Goal: Answer question/provide support: Answer question/provide support

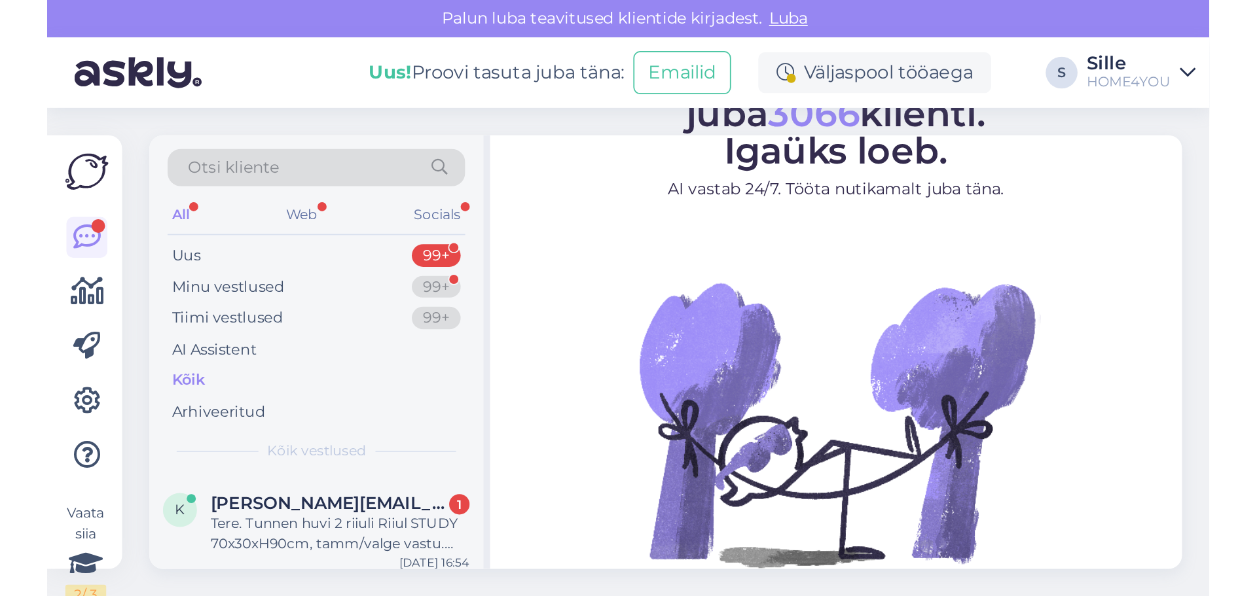
scroll to position [131, 0]
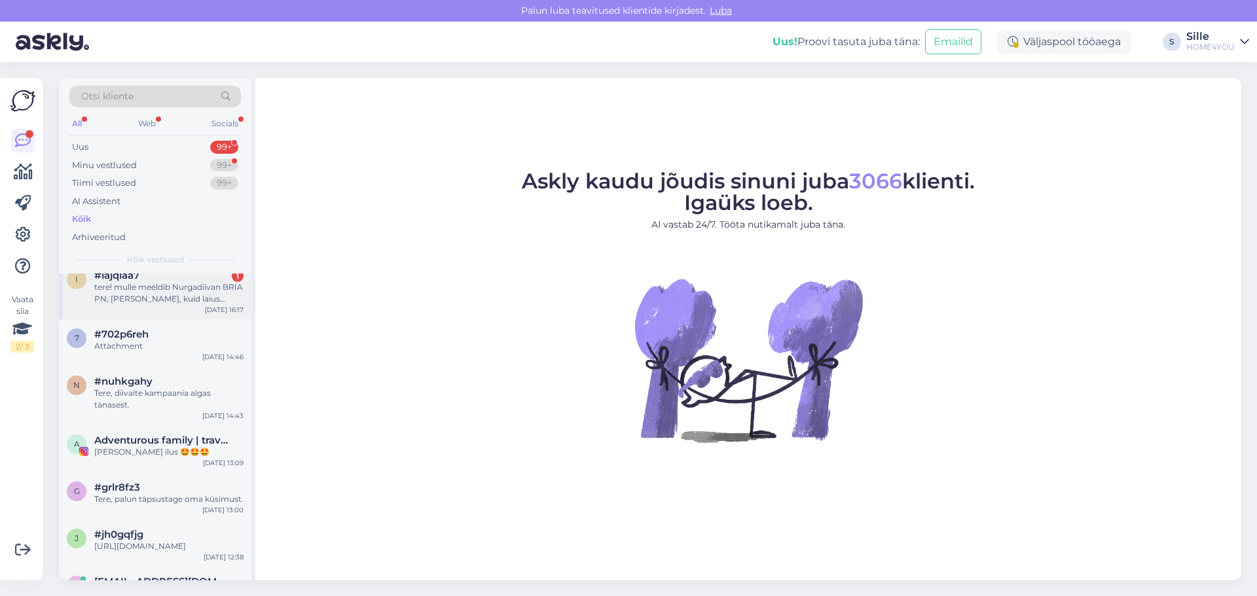
click at [171, 300] on div "tere! mulle meeldib Nurgadiivan BRIA PN, [PERSON_NAME], kuid laius kahjuks ei s…" at bounding box center [168, 293] width 149 height 24
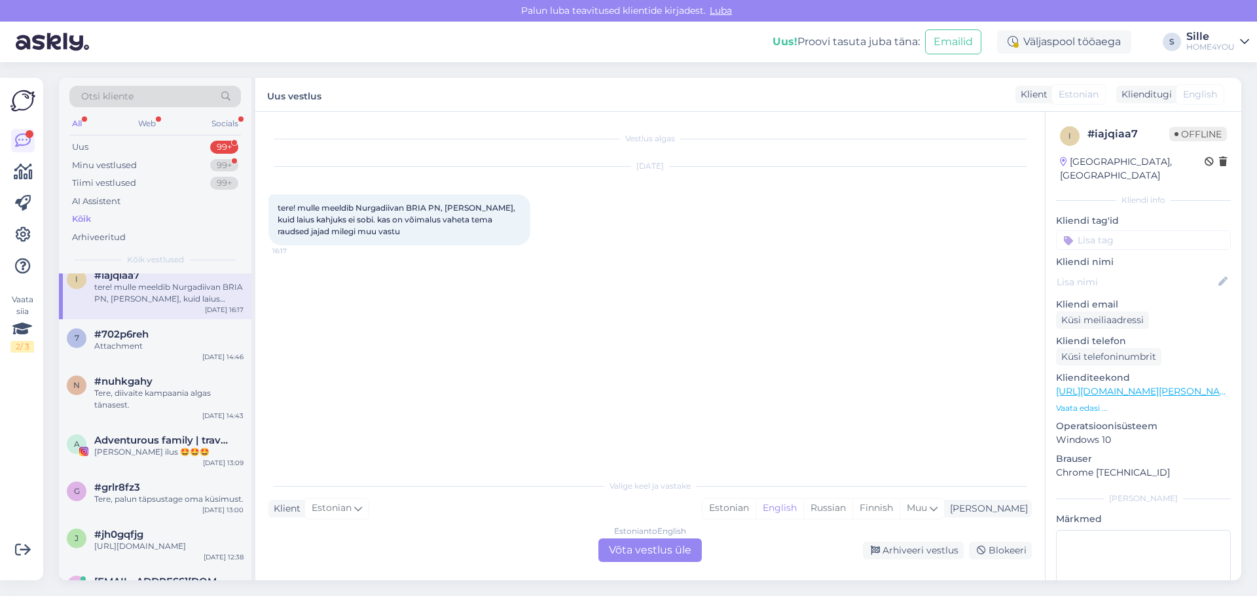
click at [618, 343] on div "Estonian to English Võta vestlus üle" at bounding box center [649, 551] width 103 height 24
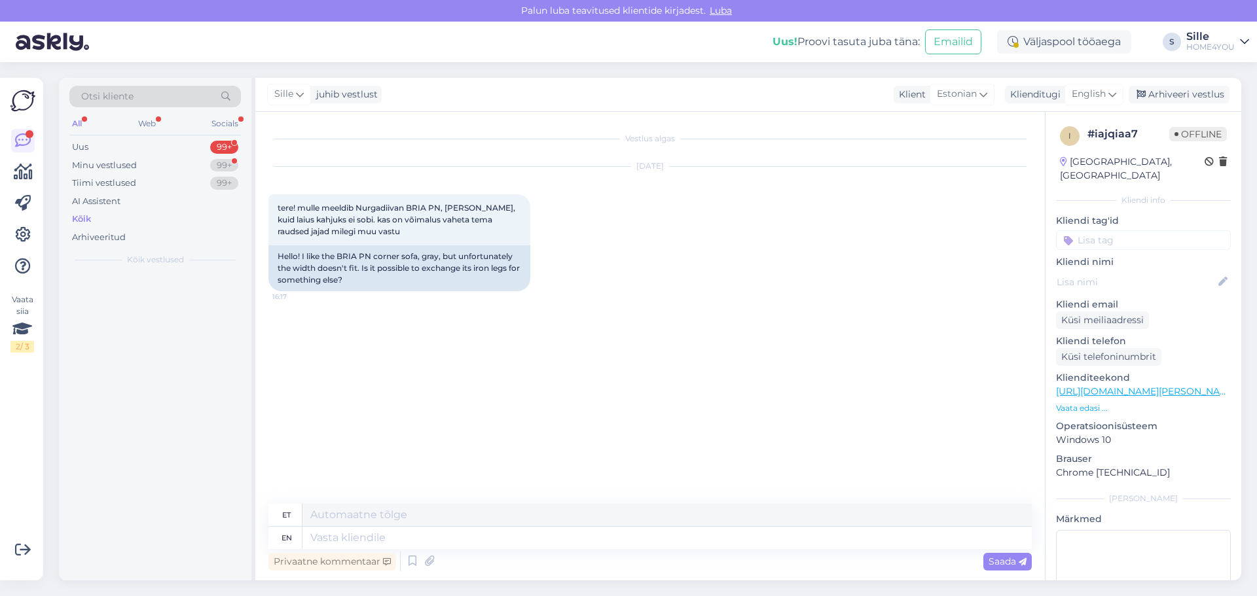
scroll to position [0, 0]
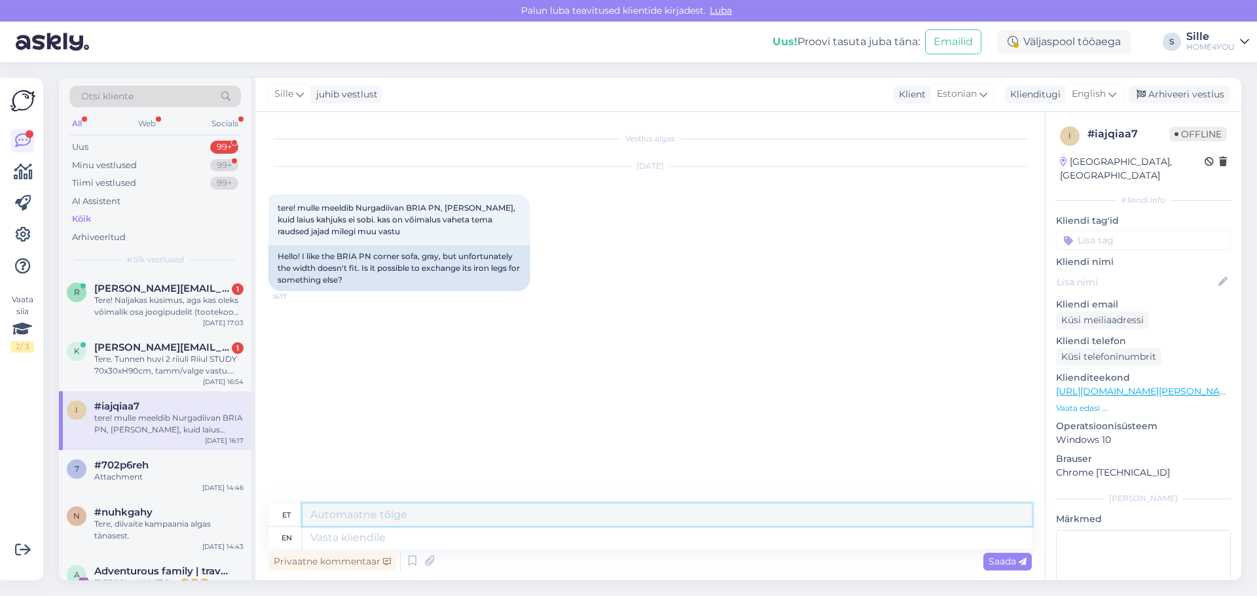
drag, startPoint x: 497, startPoint y: 522, endPoint x: 496, endPoint y: 531, distance: 9.9
click at [497, 343] on textarea at bounding box center [666, 515] width 729 height 22
click at [495, 343] on textarea at bounding box center [666, 538] width 729 height 22
type textarea "Tere,"
type textarea "Tere"
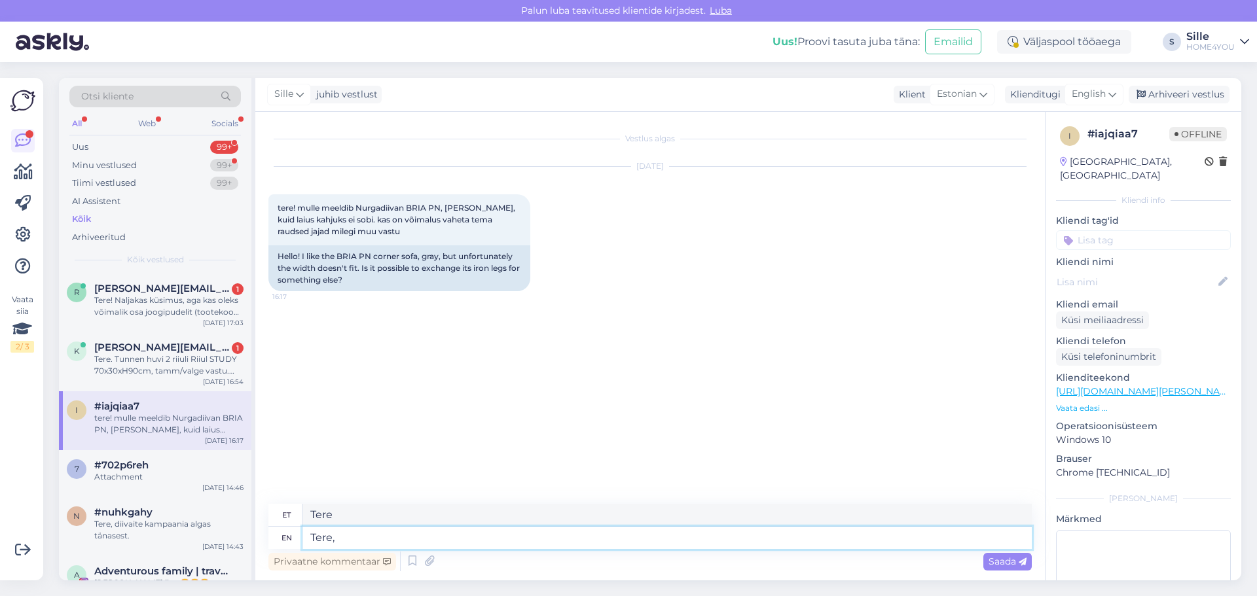
type textarea "Tere,"
type textarea "Tere, meil"
type textarea "Tere, meil kahjuks s"
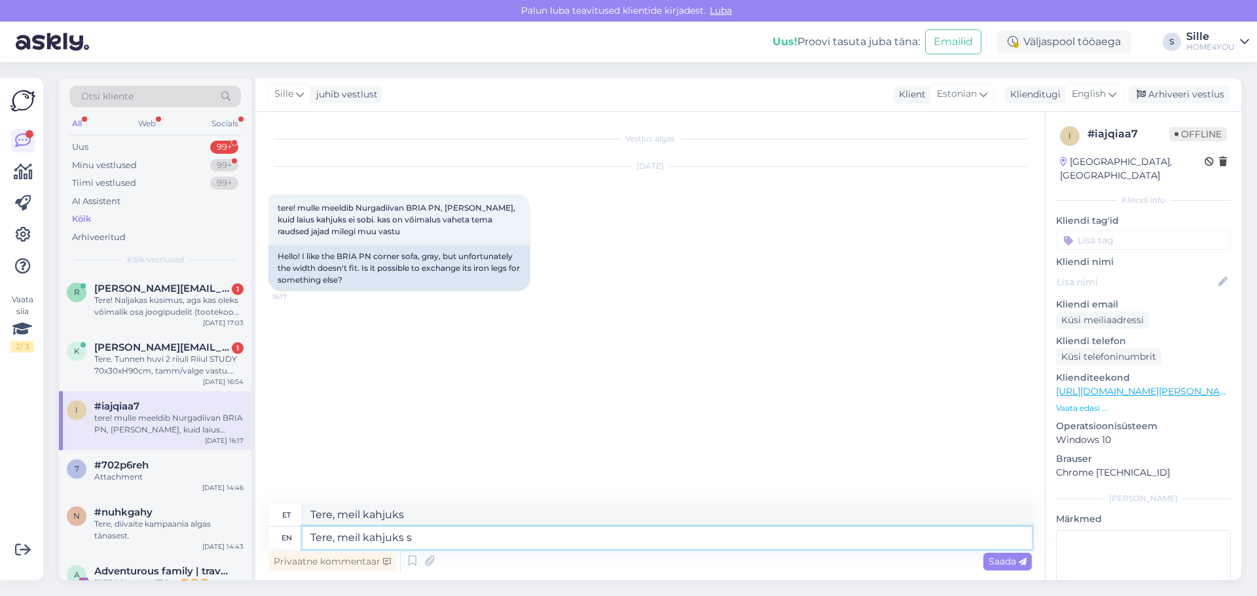
type textarea "Tere, meil kahjuks s"
type textarea "Tere, meil kahjuks sellist"
type textarea "Tere, meil kahjuks sellist vahetamise"
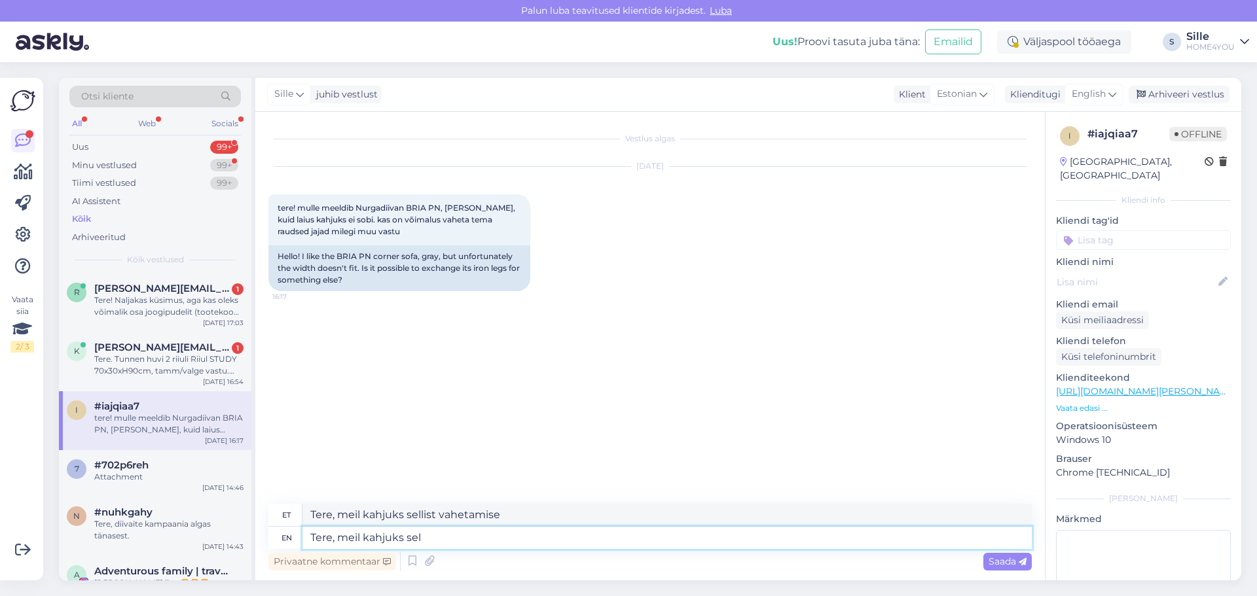
type textarea "Tere, meil kahjuks se"
type textarea "Tere, meil kahjuks sellist"
type textarea "Tere, meil kahjuk"
type textarea "Tere, meil kahjuks"
type textarea "Tere, meil"
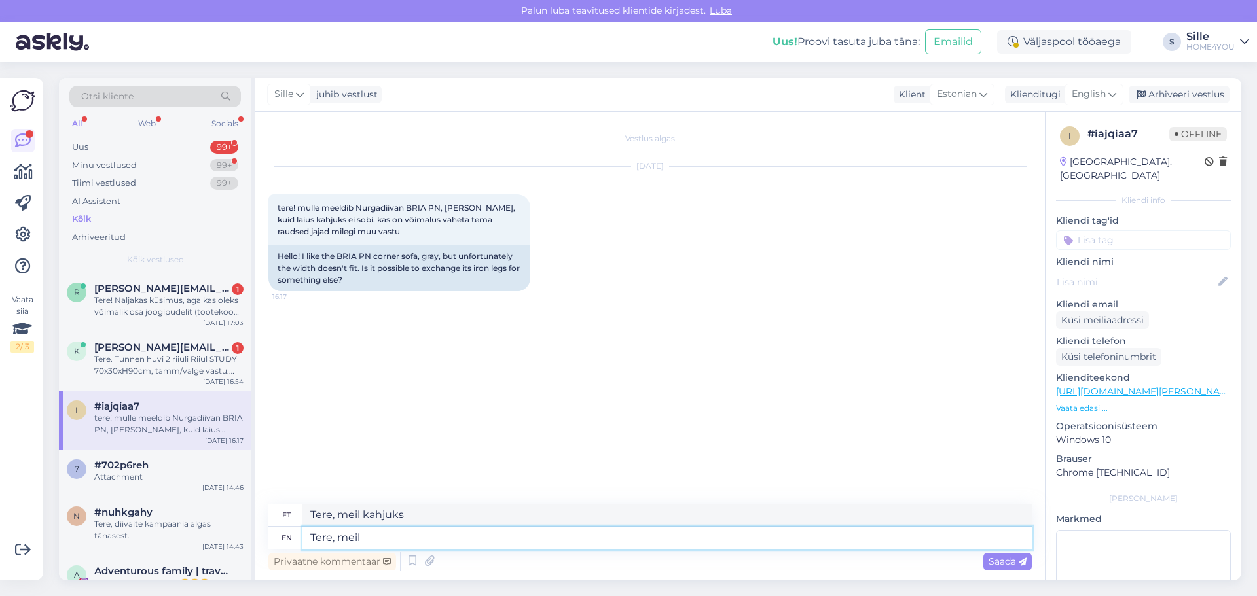
type textarea "Tere, meil"
type textarea "Tere, meil sellist v"
type textarea "Tere, meilt sellist"
type textarea "Tere, meil sellist võimalust"
type textarea "Tere, meil on selline võimalus"
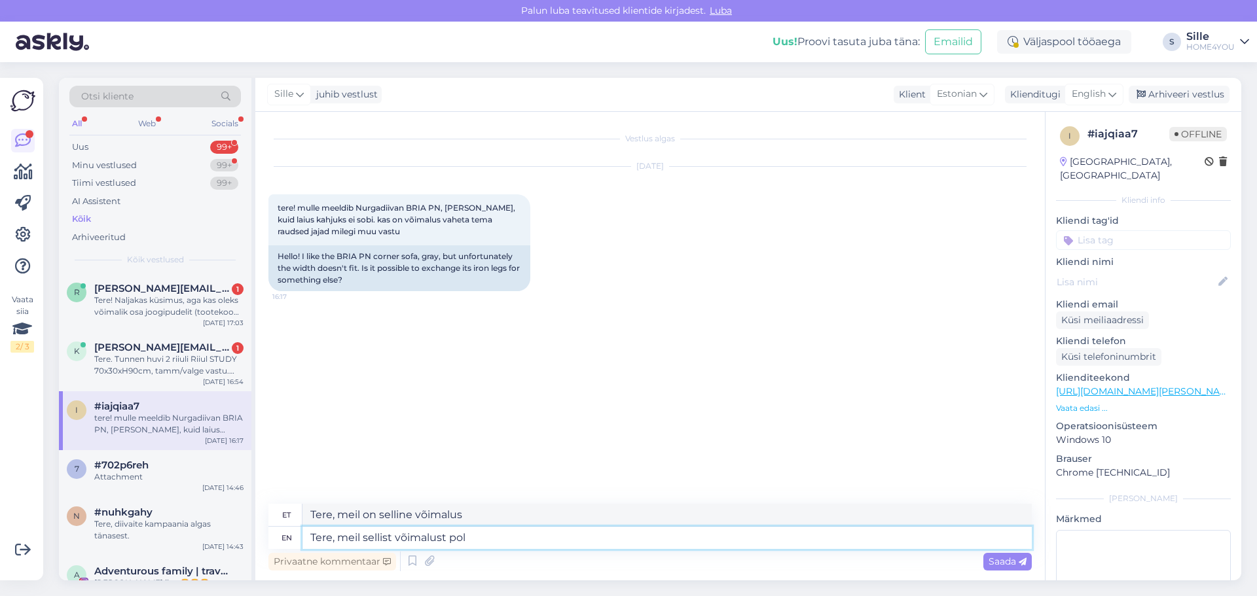
type textarea "Tere, meil sellist võimalust pole"
type textarea "Tere, meil võimalust pole"
type textarea "Tere, meil sellist võimalust pole."
type textarea "Tere, meil võimalust pole."
type textarea "Tere, meil sellist võimalust pole."
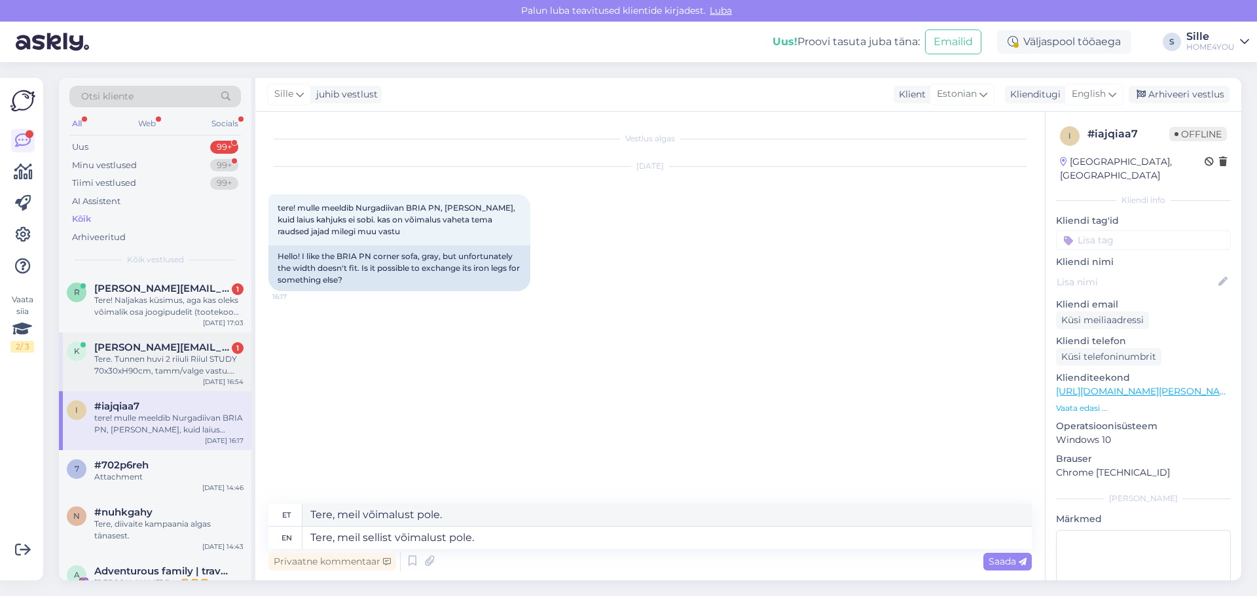
click at [179, 342] on span "[PERSON_NAME][EMAIL_ADDRESS][DOMAIN_NAME]" at bounding box center [162, 348] width 136 height 12
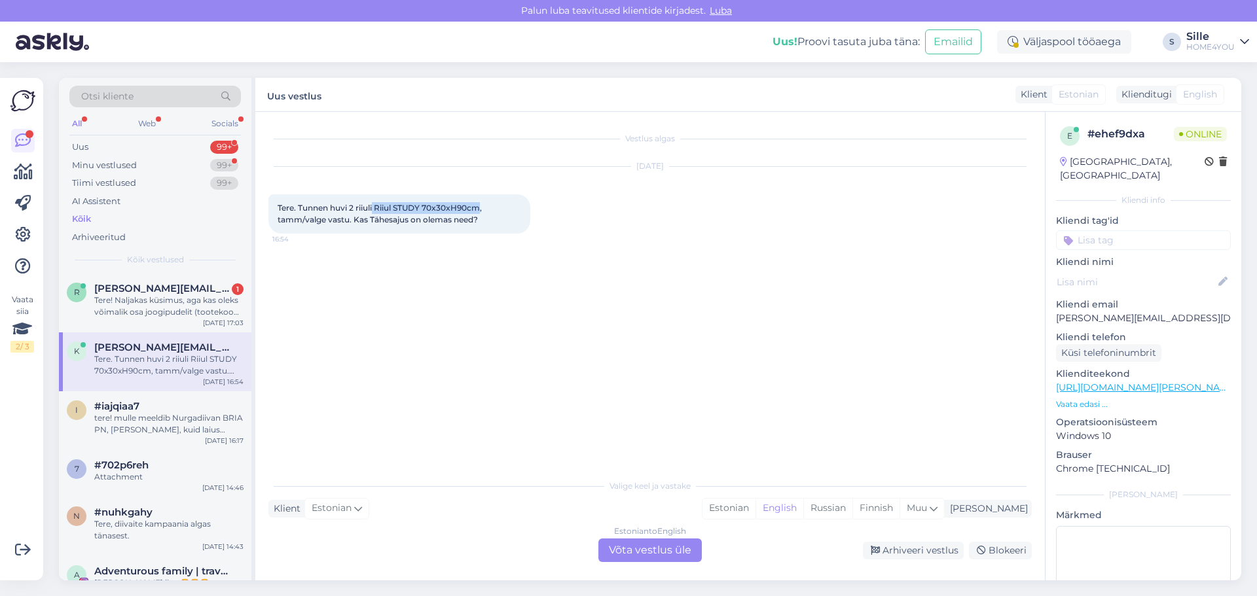
drag, startPoint x: 374, startPoint y: 204, endPoint x: 482, endPoint y: 208, distance: 108.1
click at [482, 208] on span "Tere. Tunnen huvi 2 riiuli Riiul STUDY 70x30xH90cm, tamm/valge vastu. Kas Tähes…" at bounding box center [381, 214] width 206 height 22
copy span "Riiul STUDY 70x30xH90cm"
click at [599, 343] on div "Estonian to English Võta vestlus üle" at bounding box center [650, 551] width 114 height 24
click at [626, 343] on div "Estonian to English Võta vestlus üle" at bounding box center [649, 551] width 103 height 24
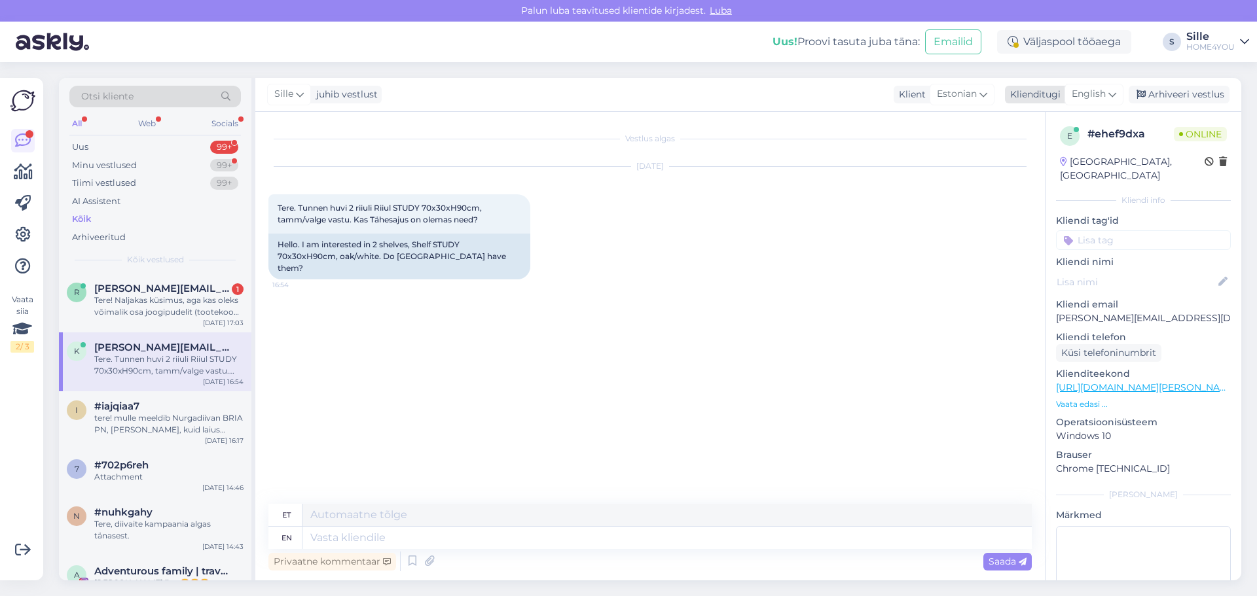
click at [669, 97] on span "English" at bounding box center [1088, 94] width 34 height 14
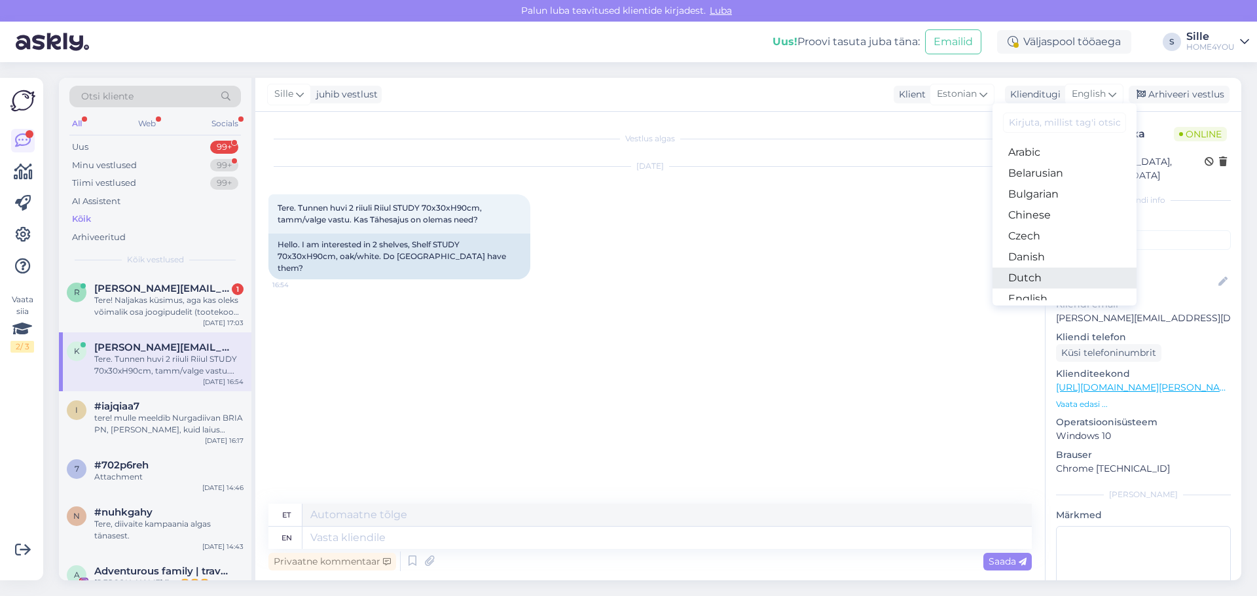
scroll to position [65, 0]
click at [669, 250] on link "Estonian" at bounding box center [1064, 254] width 144 height 21
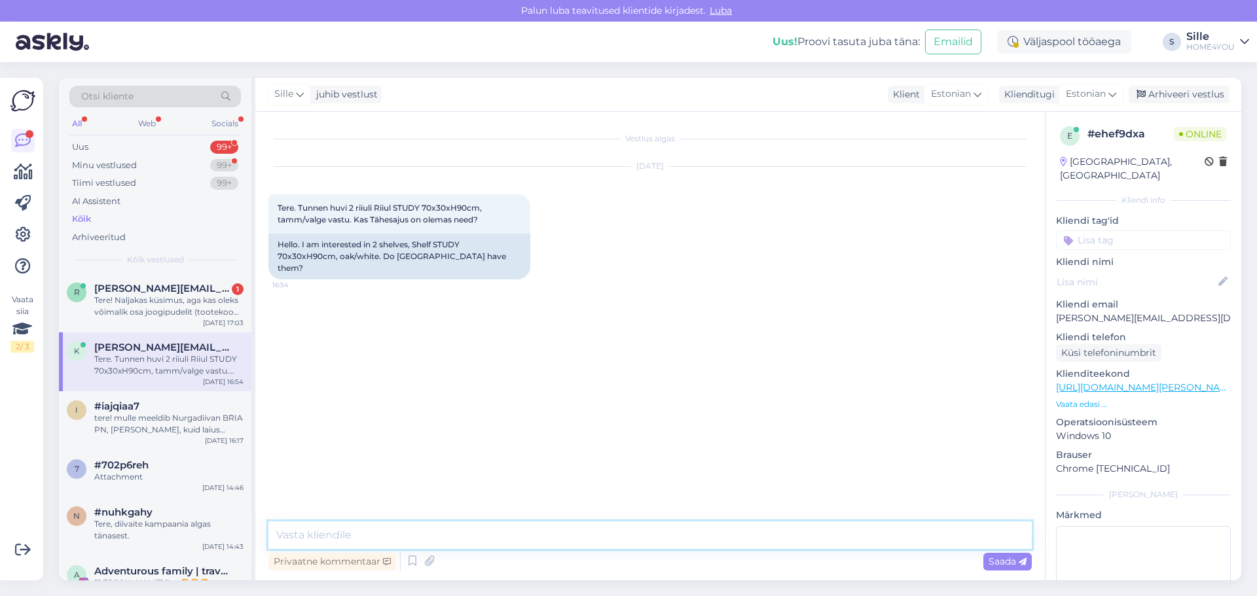
click at [418, 343] on textarea at bounding box center [649, 535] width 763 height 27
type textarea "Tere, Tähesaju kaupluses on soovitud riiul olemas."
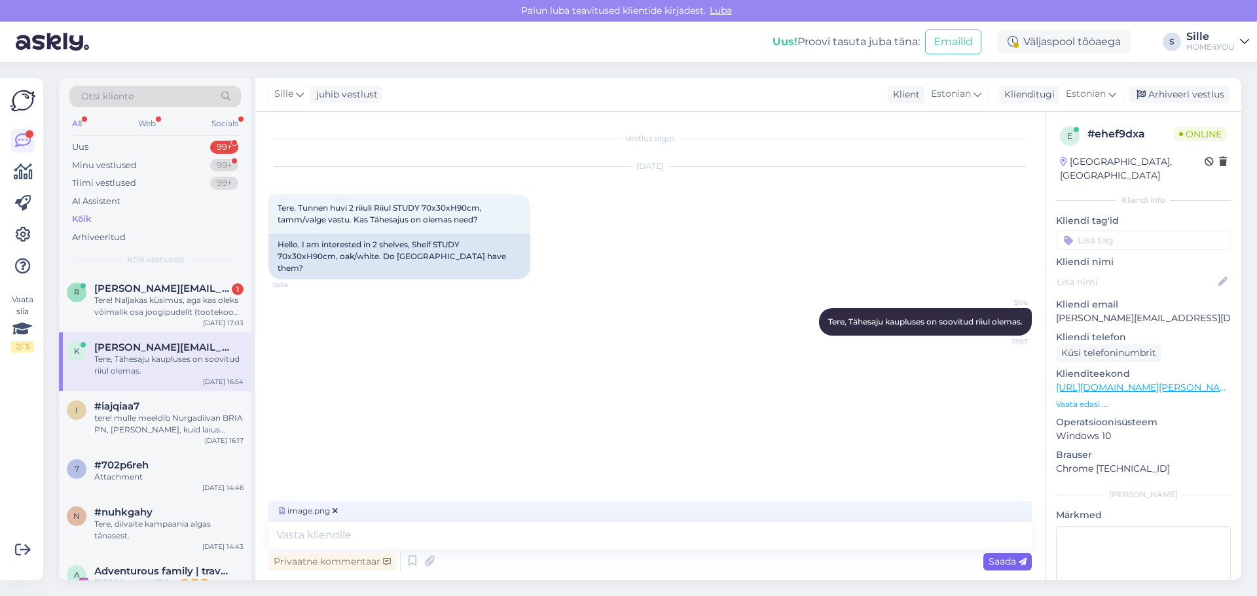
click at [669, 343] on icon at bounding box center [1022, 562] width 8 height 8
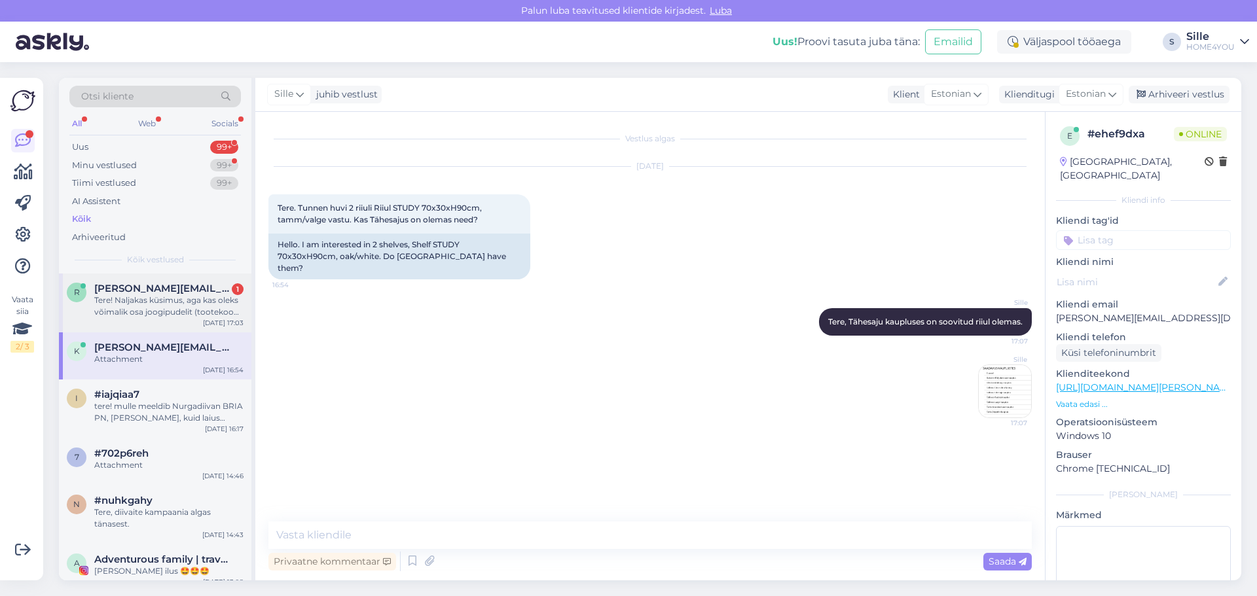
click at [160, 300] on div "Tere! Naljakas küsimus, aga kas oleks võimalik osa joogipudelit (tootekood DH80…" at bounding box center [168, 307] width 149 height 24
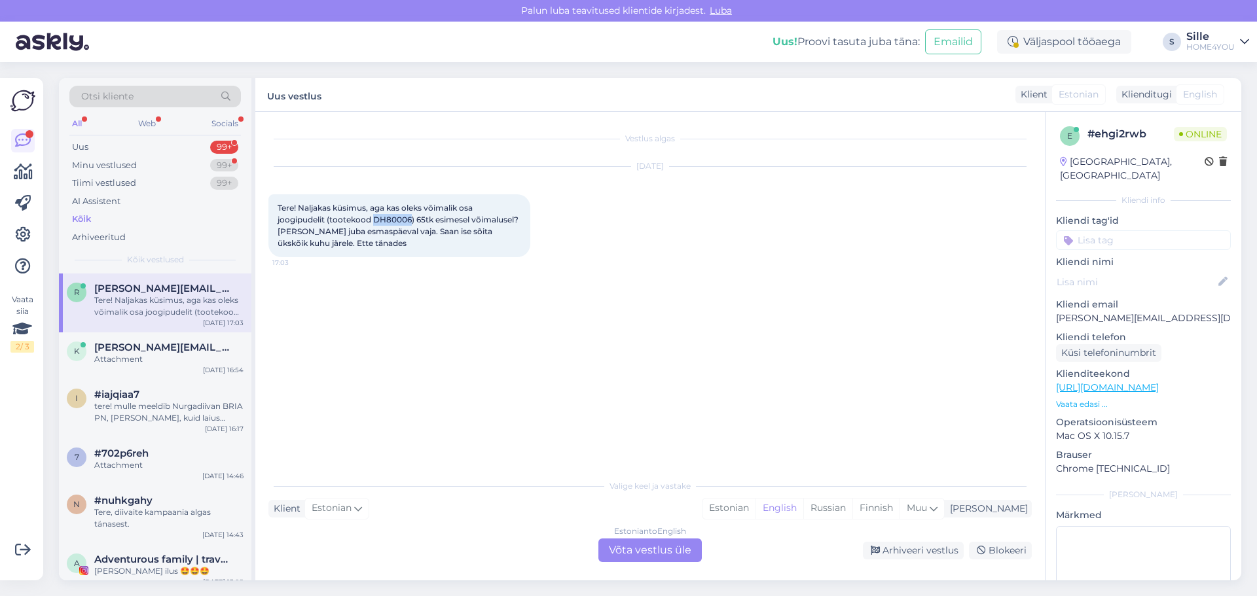
drag, startPoint x: 373, startPoint y: 218, endPoint x: 410, endPoint y: 220, distance: 36.7
click at [410, 220] on span "Tere! Naljakas küsimus, aga kas oleks võimalik osa joogipudelit (tootekood DH80…" at bounding box center [399, 225] width 243 height 45
copy span "DH80006"
click at [644, 343] on div "Estonian to English Võta vestlus üle" at bounding box center [649, 551] width 103 height 24
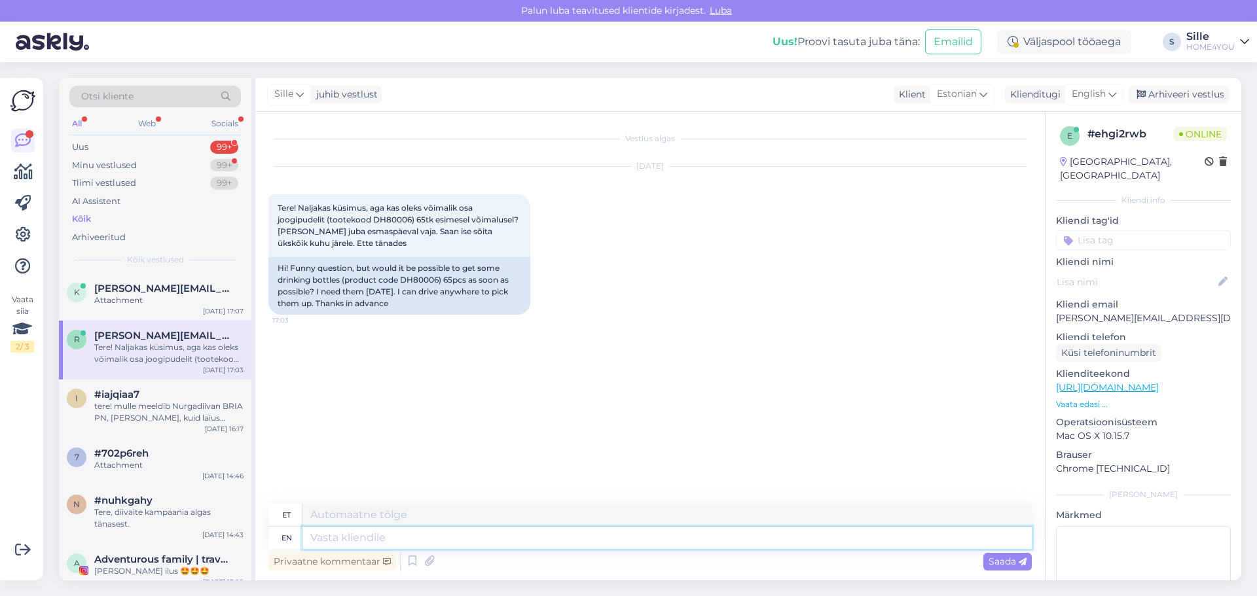
click at [469, 343] on textarea at bounding box center [666, 538] width 729 height 22
type textarea "Tere"
type textarea "Tere,"
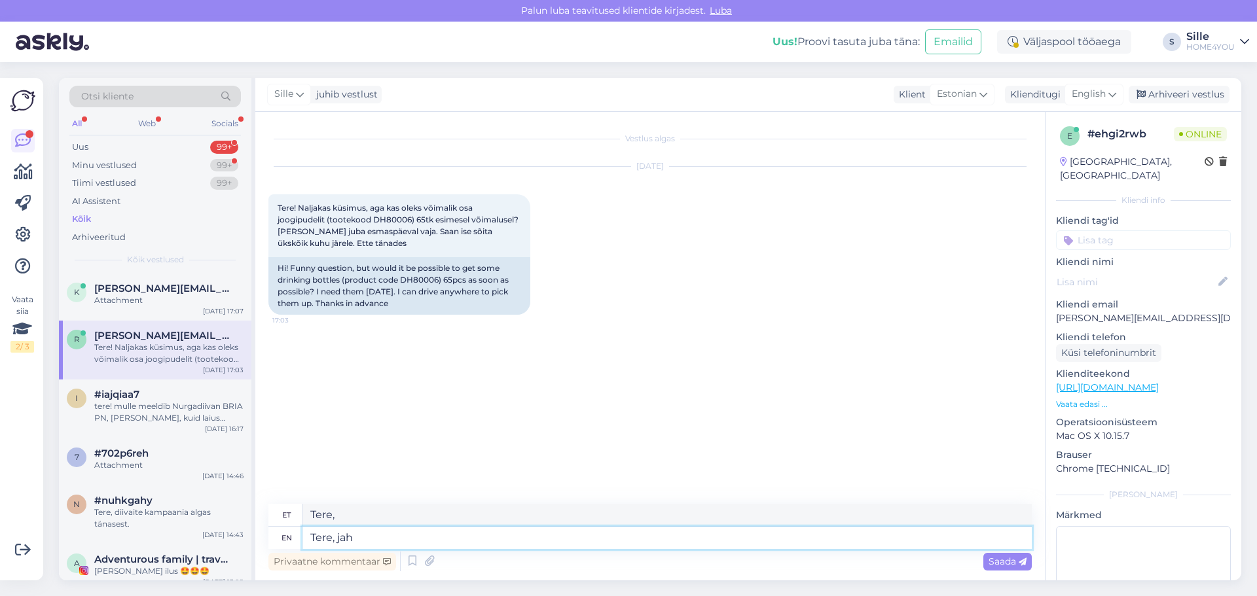
type textarea "Tere, jah s"
type textarea "Tere, jah"
type textarea "Tere, jah saate"
type textarea "Tere, jah saate e-poest"
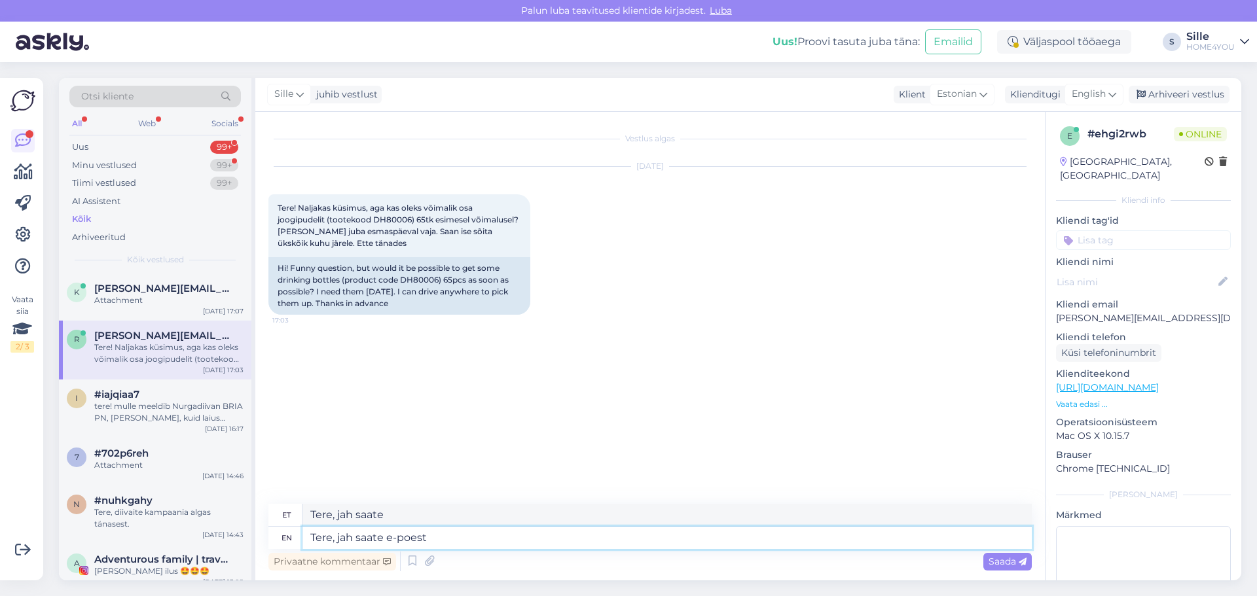
type textarea "Tere, jah, saate e-poeet"
type textarea "Tere, jah saate e-poest osta"
type textarea "Tere, jah, saate e-poest osta"
type textarea "Tere, jah saate e-poest osta soovitud"
type textarea "Tere, ja saate e-poest ostah"
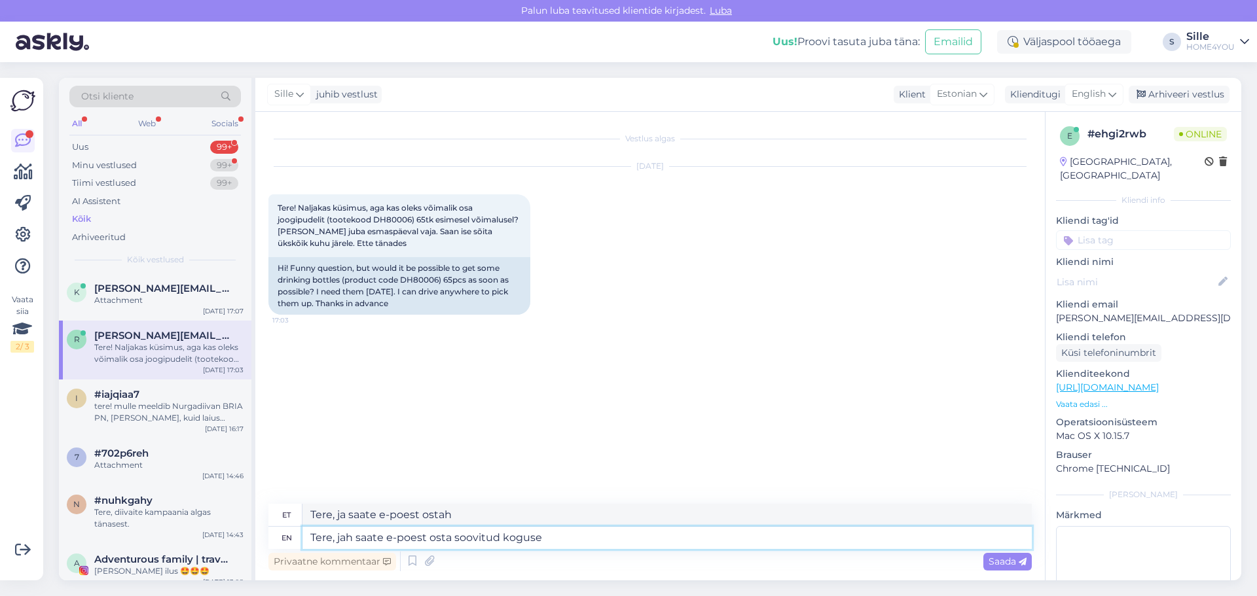
type textarea "Tere, jah saate e-poest osta soovitud koguse"
type textarea "Tere, ja saate e-poest ostah koguse"
type textarea "Tere, jah saate e-poest osta soovitud koguse ja t"
type textarea "Tere, ja saate e-poest ostah koguse ja"
type textarea "Tere, jah saate e-poest osta soovitud koguse [PERSON_NAME]"
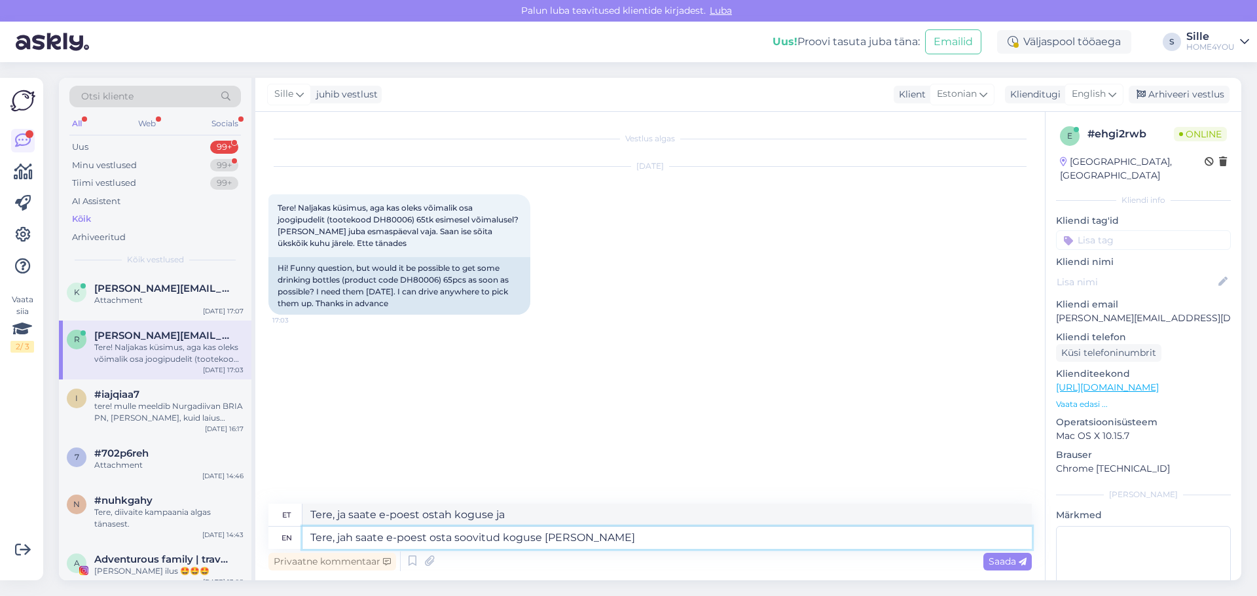
type textarea "Tere, ja saate e-poest ostah koguse [PERSON_NAME]"
type textarea "Tere, jah saate e-poest osta soovitud koguse [PERSON_NAME] meie"
type textarea "Tere, ja saate e-poest ostah koguse [PERSON_NAME] tulla"
type textarea "Tere, jah saate e-poest osta soovitud koguse [PERSON_NAME] meie lattu k"
type textarea "Tere, ja saate e-poest ostah koguse [PERSON_NAME] meie lattu"
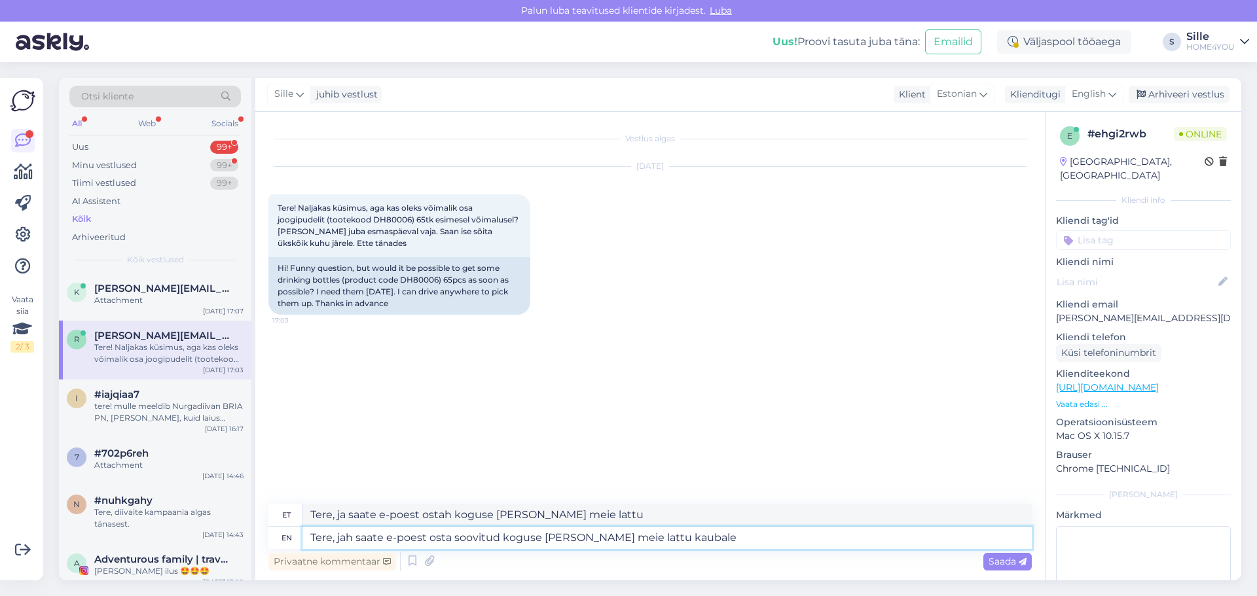
type textarea "Tere, jah saate e-poest osta soovitud koguse [PERSON_NAME] meie lattu kaubale j"
type textarea "Tere, ja saate e-poest ostah koguse [PERSON_NAME] meie lattu kaubale"
type textarea "Tere, jah saate e-poest osta soovitud koguse [PERSON_NAME] meie lattu kaubale j…"
type textarea "Tere, ja saate e-poest ostah koguse [PERSON_NAME] meie lattu kaubale järgi."
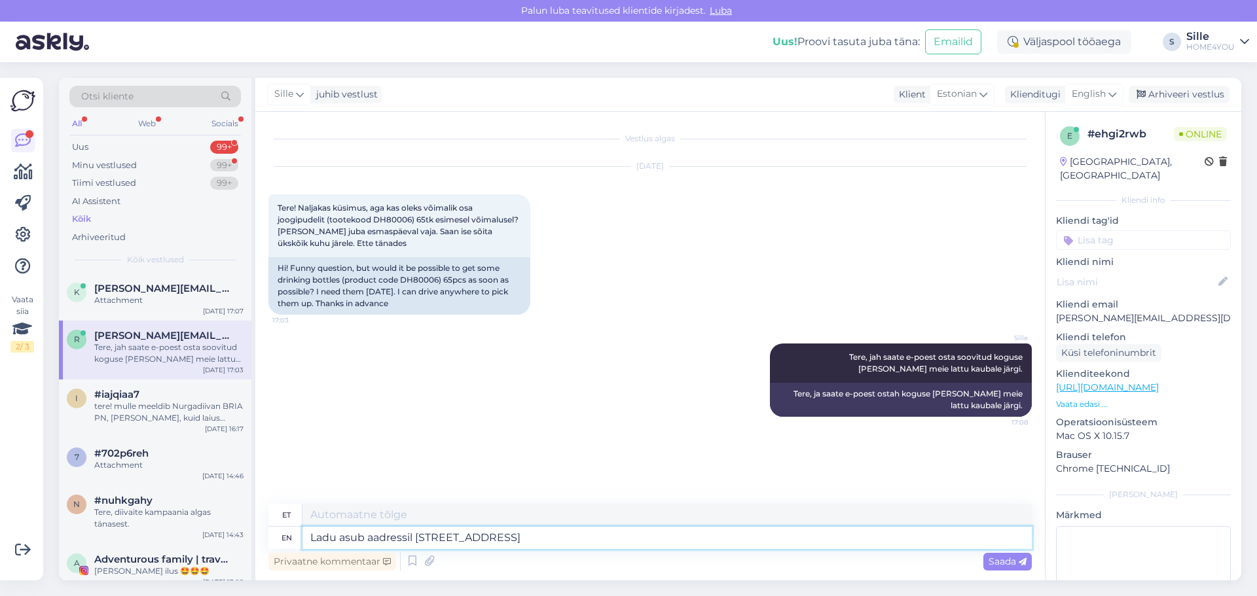
type textarea "Ladu asub aadressil [STREET_ADDRESS]"
type textarea "Ladu asub"
type textarea "Ladu asub aadressil [STREET_ADDRESS], T"
type textarea "Ladu asub aadressil [STREET_ADDRESS],"
type textarea "Ladu asub aadressil [STREET_ADDRESS], [GEOGRAPHIC_DATA]"
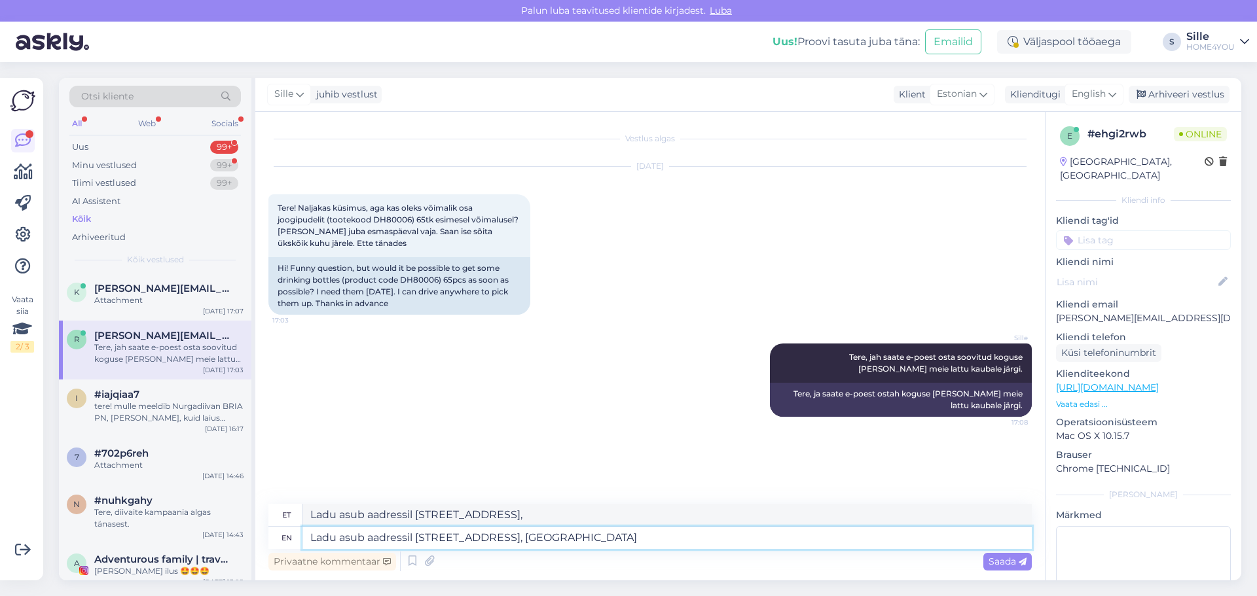
type textarea "Ladu asub aadressil [STREET_ADDRESS], [GEOGRAPHIC_DATA]"
type textarea "Ladu asub aadressil [STREET_ADDRESS], [GEOGRAPHIC_DATA],"
type textarea "Ladu asub aadressil [STREET_ADDRESS], [GEOGRAPHIC_DATA], Saku v"
type textarea "Ladu asub aadressil [STREET_ADDRESS], [GEOGRAPHIC_DATA], [GEOGRAPHIC_DATA]"
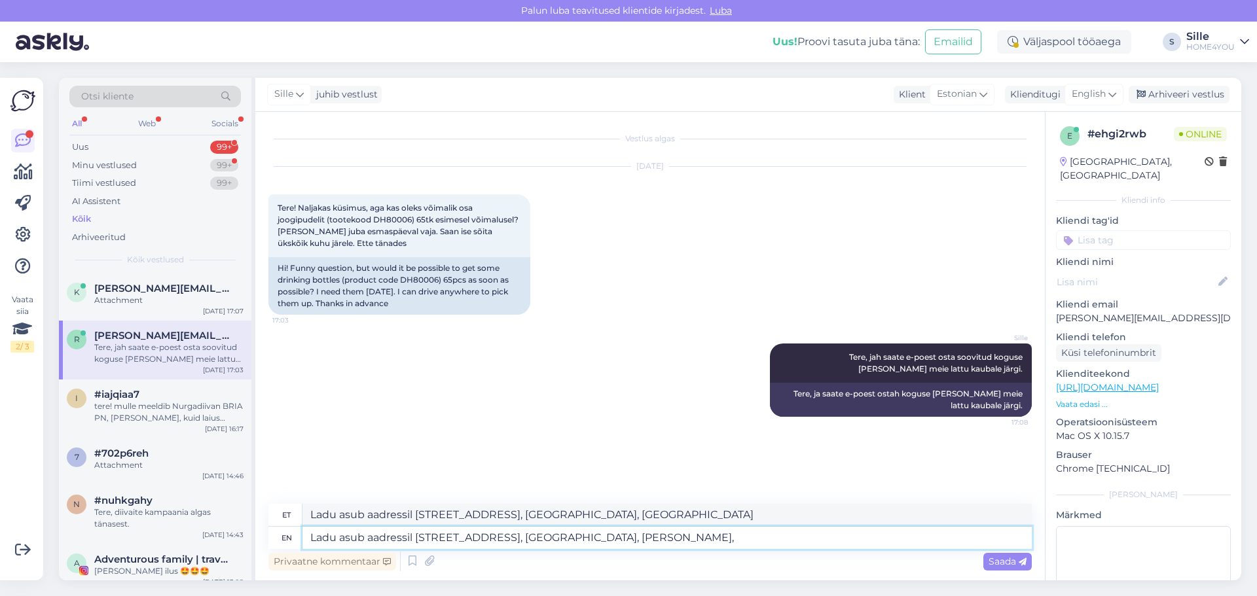
type textarea "Ladu asub aadressil [STREET_ADDRESS], [GEOGRAPHIC_DATA], [PERSON_NAME],"
type textarea "Ladu asub aadressil [STREET_ADDRESS][PERSON_NAME]."
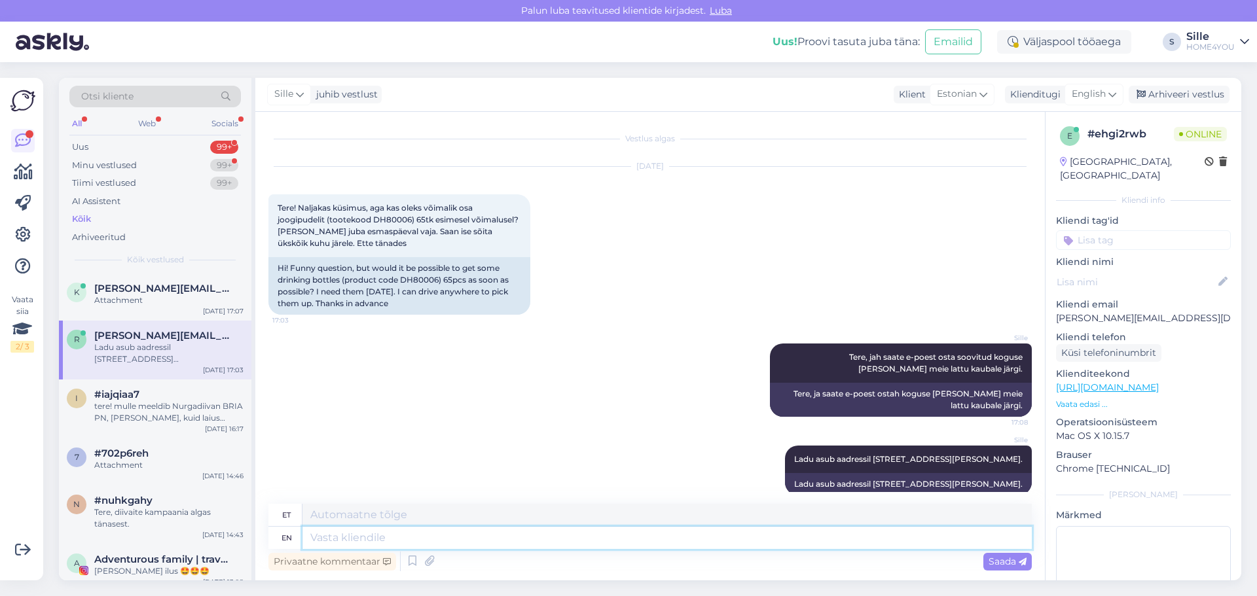
scroll to position [41, 0]
